Goal: Navigation & Orientation: Understand site structure

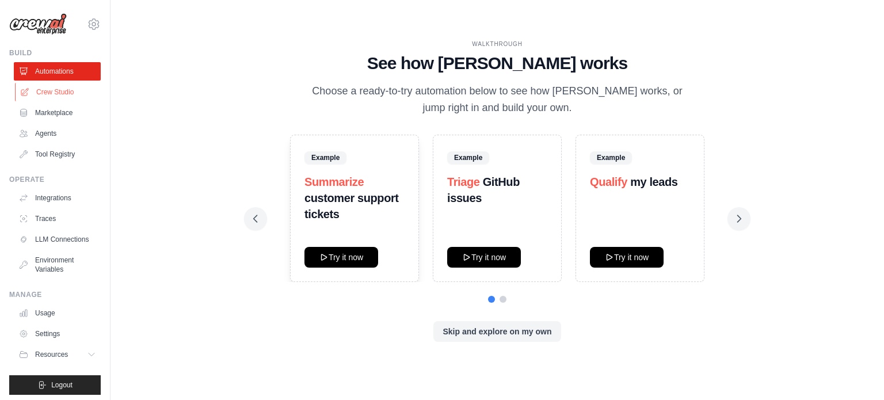
click at [74, 89] on link "Crew Studio" at bounding box center [58, 92] width 87 height 18
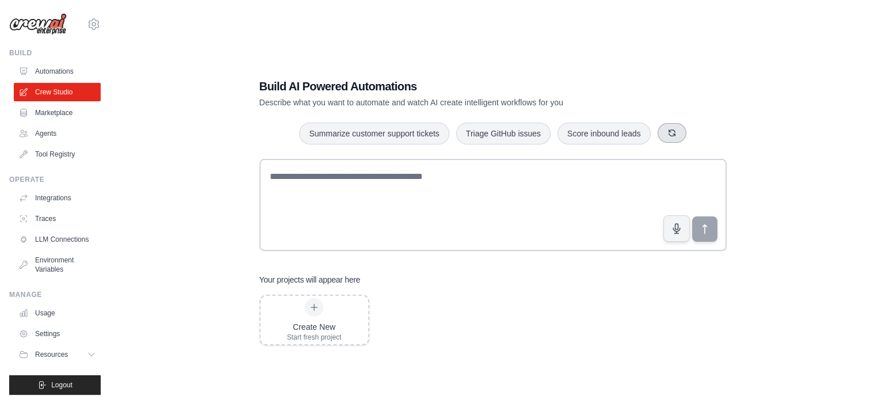
click at [674, 131] on icon "button" at bounding box center [672, 132] width 6 height 6
click at [666, 131] on icon "button" at bounding box center [666, 132] width 9 height 9
click at [58, 113] on link "Marketplace" at bounding box center [58, 113] width 87 height 18
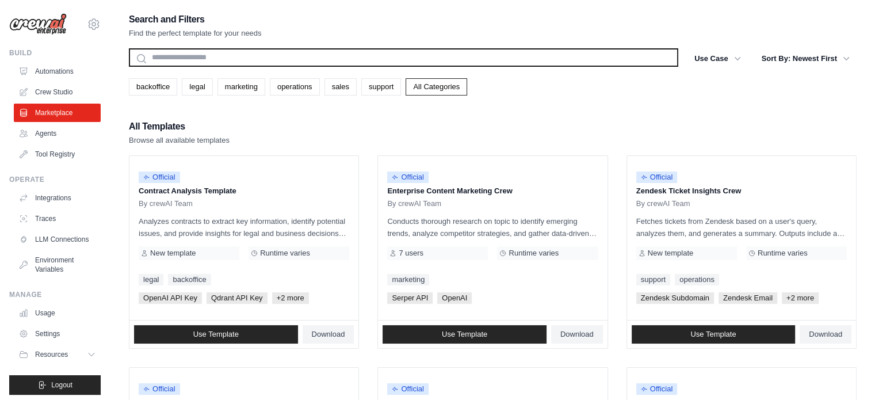
click at [513, 52] on input "text" at bounding box center [404, 57] width 550 height 18
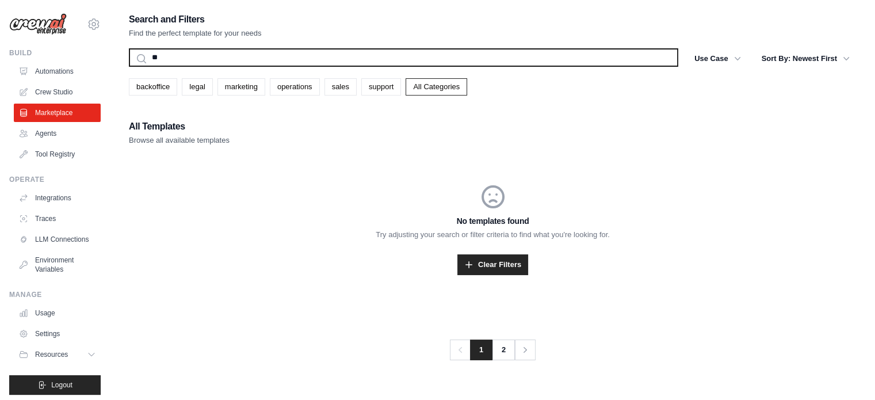
type input "*"
click at [128, 66] on button "Search" at bounding box center [128, 66] width 1 height 1
type input "*"
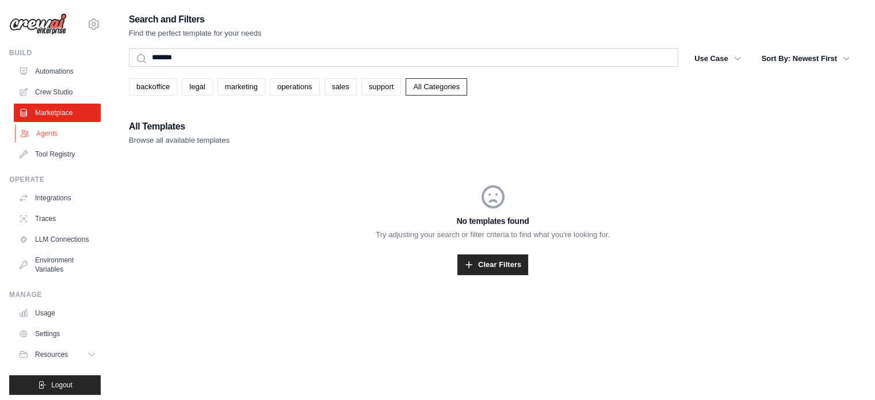
click at [56, 128] on link "Agents" at bounding box center [58, 133] width 87 height 18
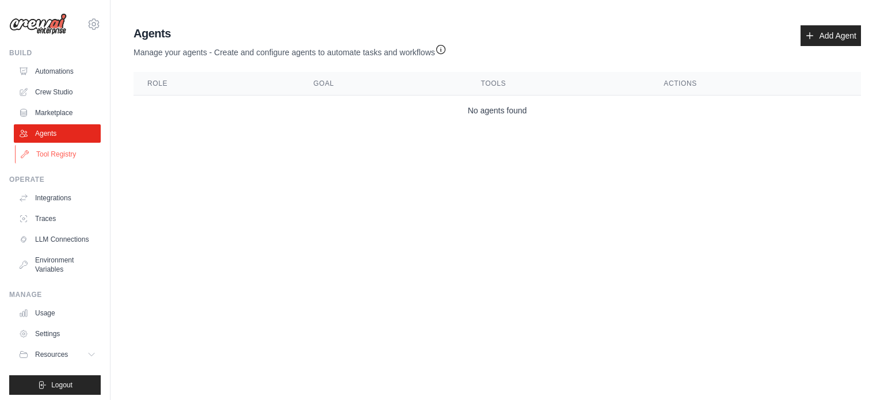
click at [58, 151] on link "Tool Registry" at bounding box center [58, 154] width 87 height 18
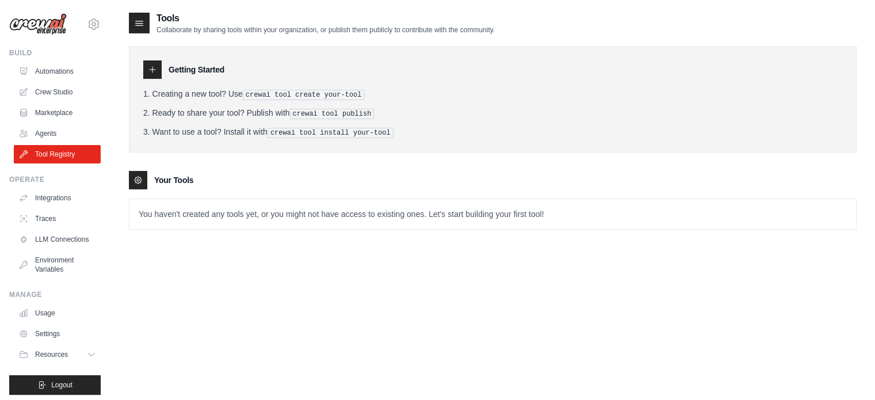
click at [133, 25] on icon at bounding box center [139, 23] width 12 height 12
click at [139, 22] on icon at bounding box center [139, 23] width 12 height 12
click at [61, 197] on link "Integrations" at bounding box center [58, 198] width 87 height 18
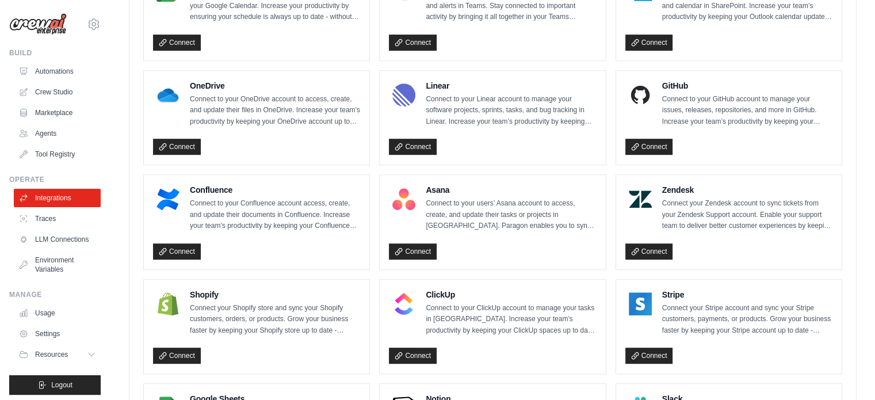
scroll to position [598, 0]
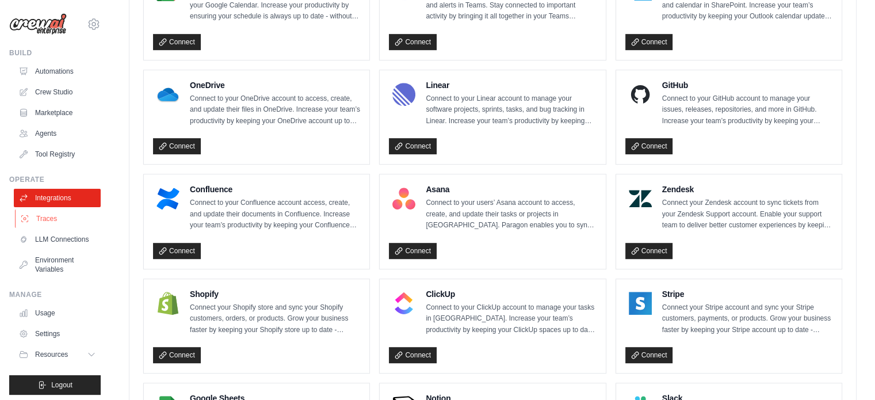
click at [42, 220] on link "Traces" at bounding box center [58, 218] width 87 height 18
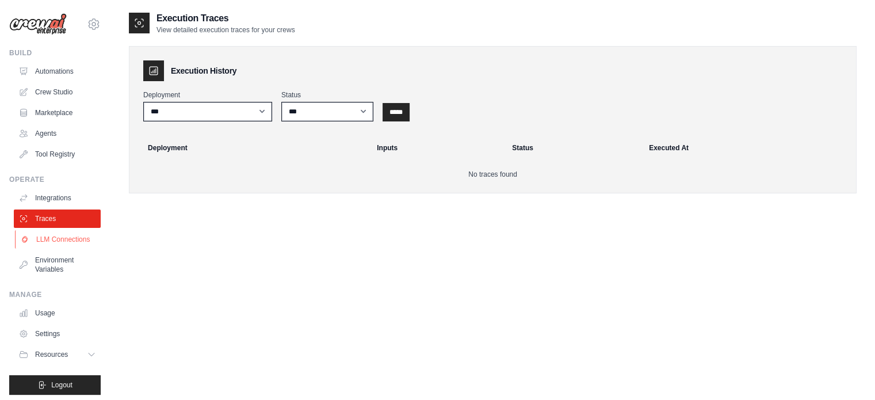
click at [56, 249] on link "LLM Connections" at bounding box center [58, 239] width 87 height 18
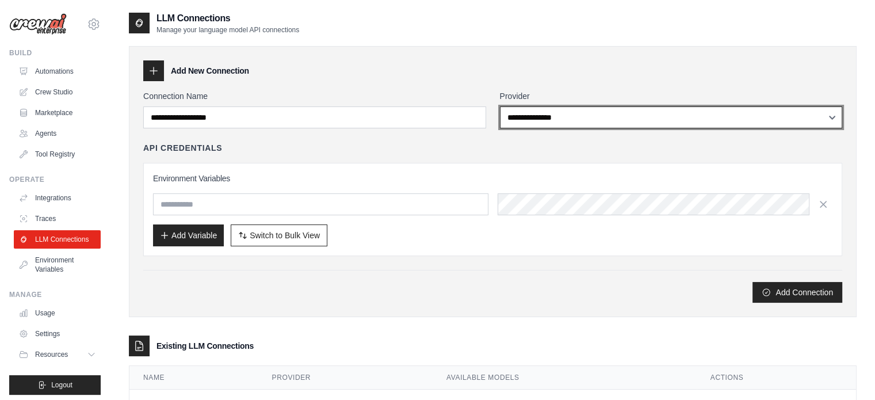
click at [582, 116] on select "**********" at bounding box center [671, 117] width 343 height 22
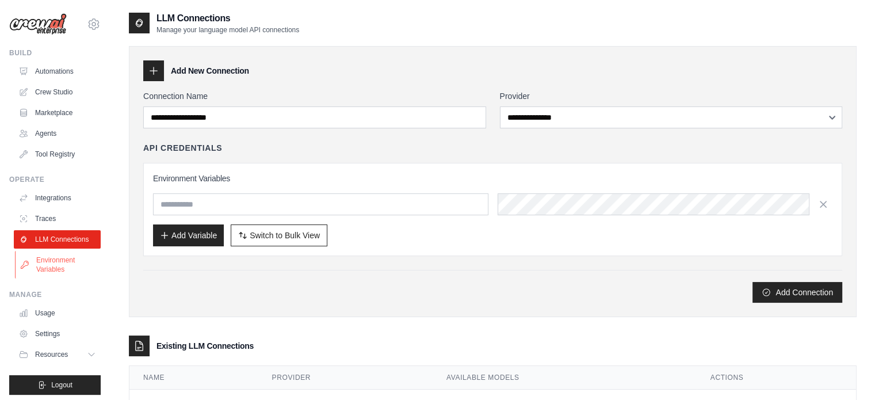
click at [51, 272] on link "Environment Variables" at bounding box center [58, 265] width 87 height 28
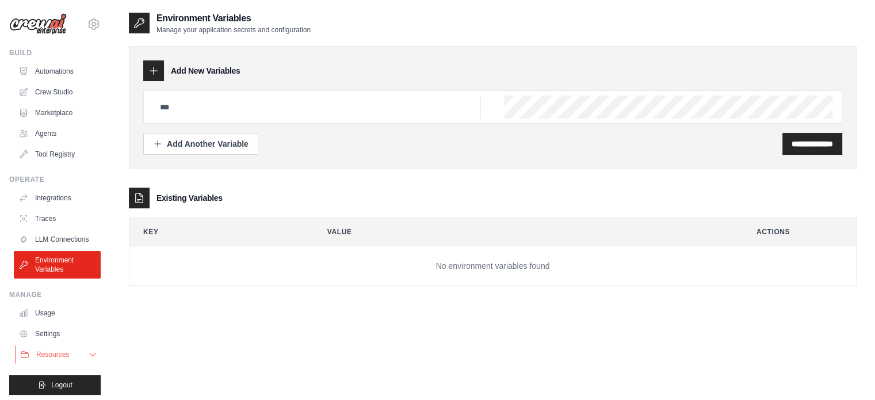
click at [77, 363] on button "Resources" at bounding box center [58, 354] width 87 height 18
